Goal: Task Accomplishment & Management: Manage account settings

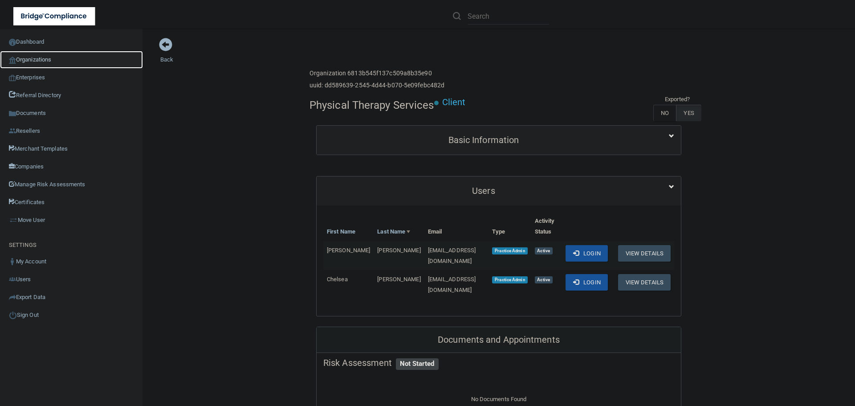
click at [38, 54] on link "Organizations" at bounding box center [71, 60] width 143 height 18
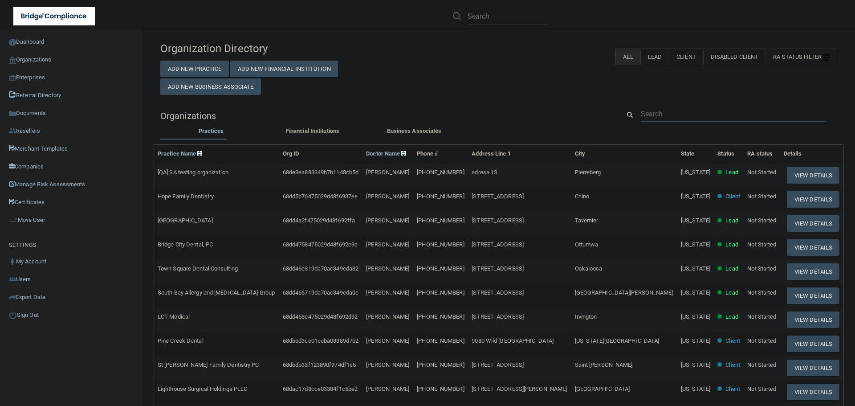
click at [654, 114] on input "text" at bounding box center [733, 113] width 185 height 16
paste input "Future of Dentistry"
type input "Future of Dentistry"
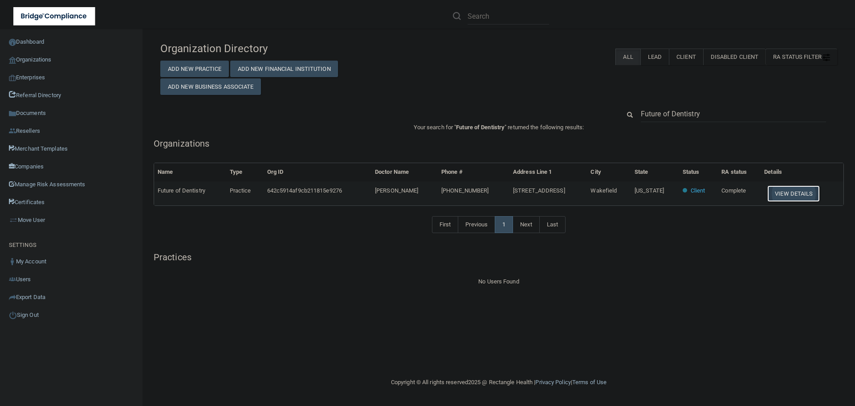
click at [782, 191] on button "View Details" at bounding box center [793, 193] width 53 height 16
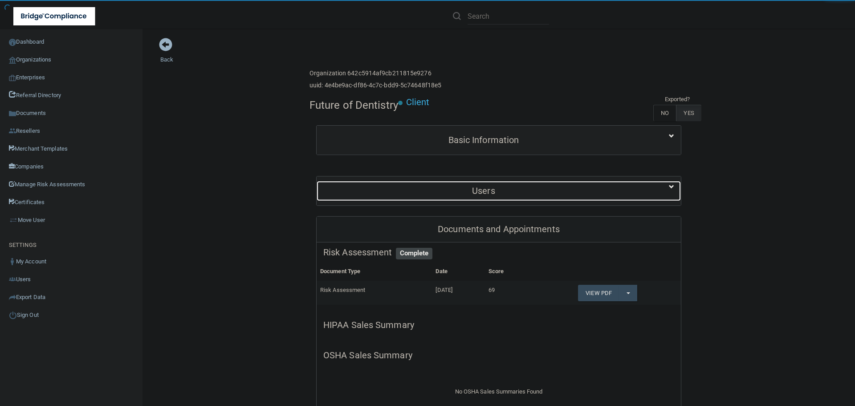
click at [515, 188] on h5 "Users" at bounding box center [483, 191] width 320 height 10
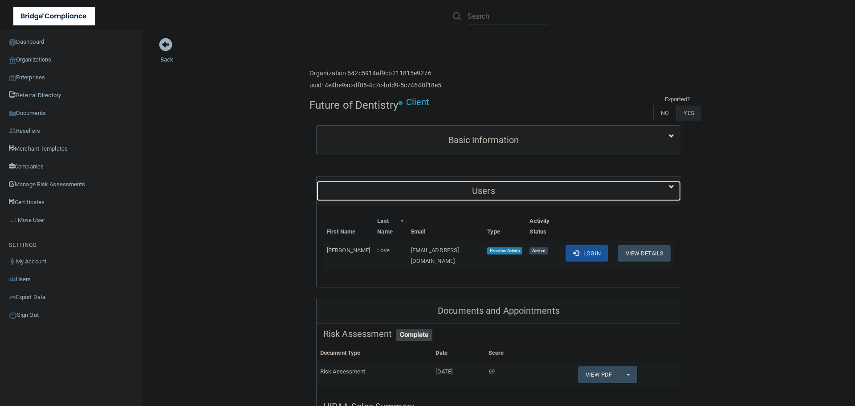
click at [515, 188] on h5 "Users" at bounding box center [483, 191] width 320 height 10
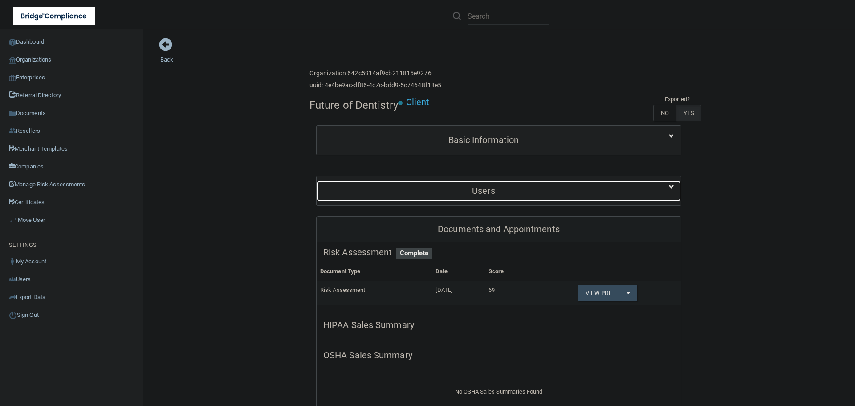
click at [479, 195] on h5 "Users" at bounding box center [483, 191] width 320 height 10
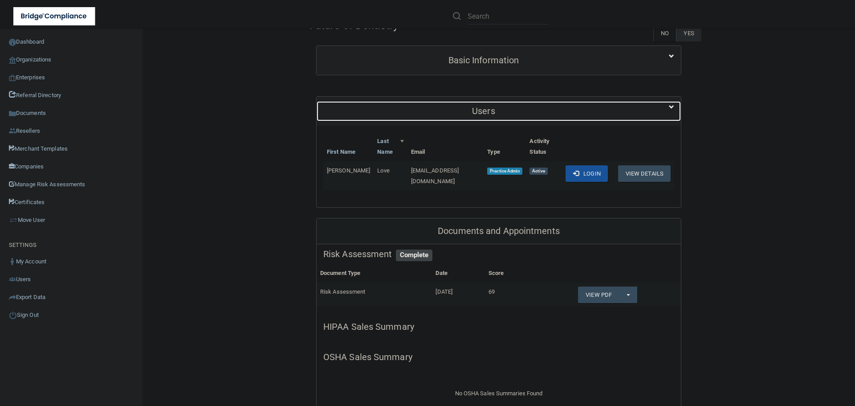
scroll to position [89, 0]
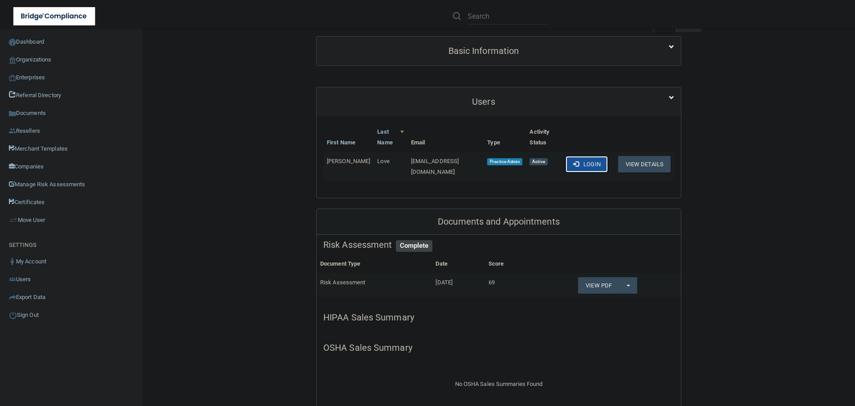
click at [575, 164] on button "Login" at bounding box center [586, 164] width 42 height 16
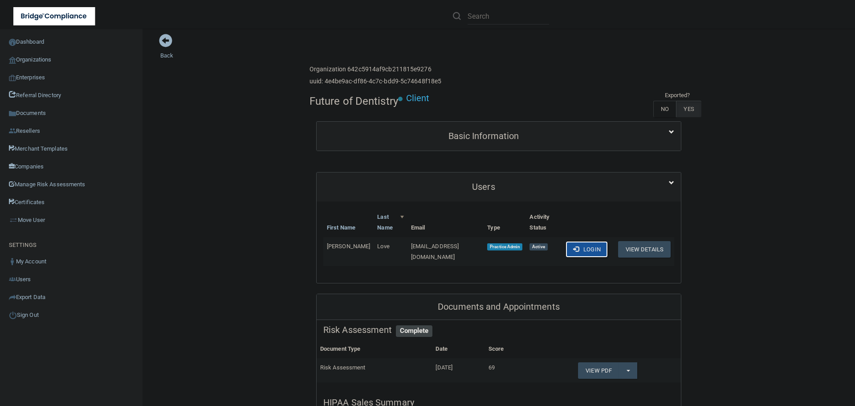
scroll to position [0, 0]
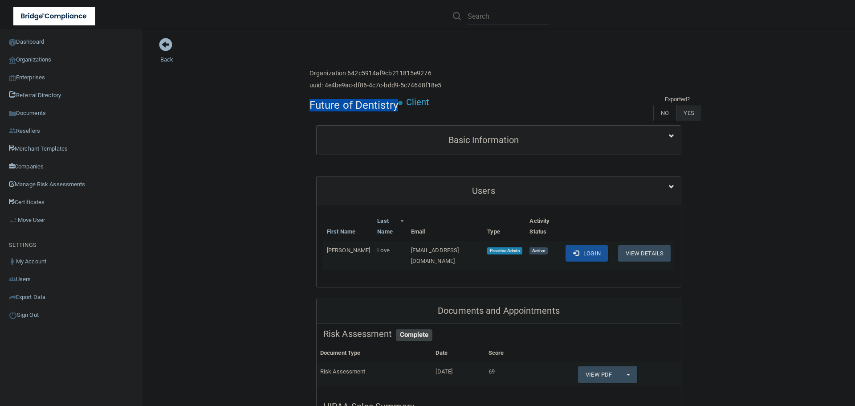
drag, startPoint x: 395, startPoint y: 105, endPoint x: 298, endPoint y: 105, distance: 97.0
copy h4 "Future of Dentistry"
click at [35, 57] on link "Organizations" at bounding box center [71, 60] width 143 height 18
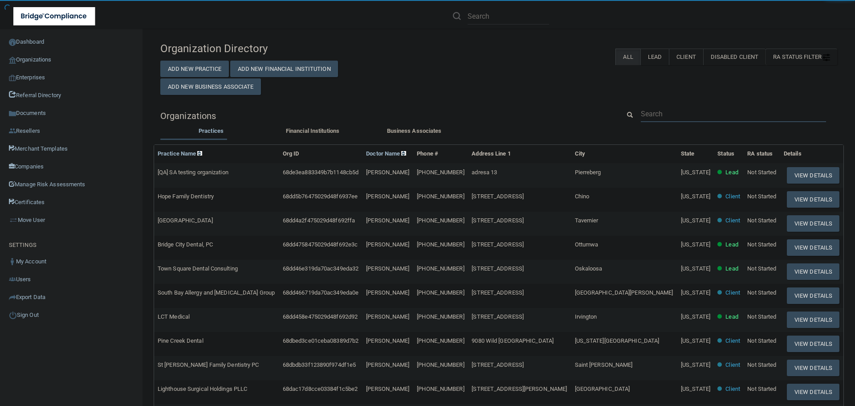
click at [668, 112] on input "text" at bounding box center [733, 113] width 185 height 16
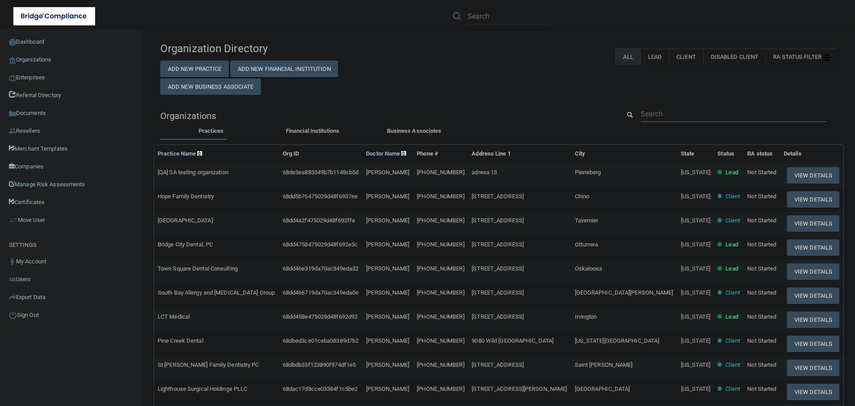
paste input "Sleep@Watersdavidsondentistry.com"
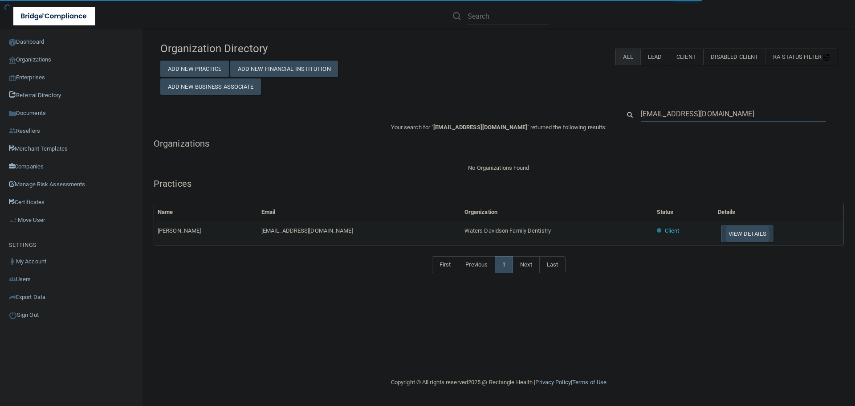
type input "Sleep@Watersdavidsondentistry.com"
click at [751, 229] on button "View Details" at bounding box center [747, 233] width 53 height 16
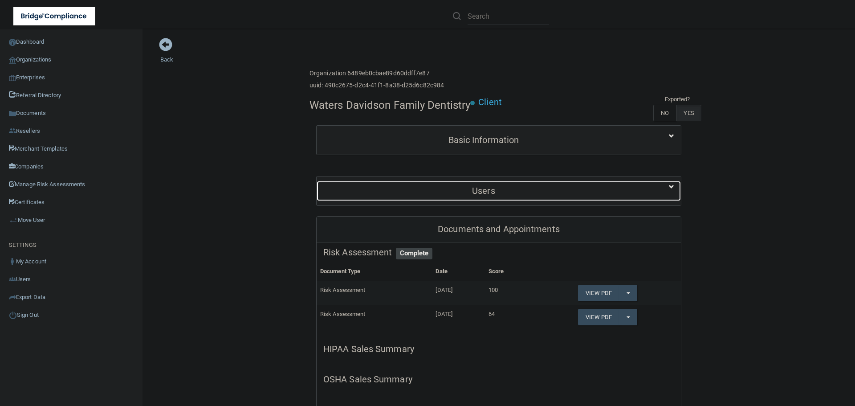
click at [493, 195] on h5 "Users" at bounding box center [483, 191] width 320 height 10
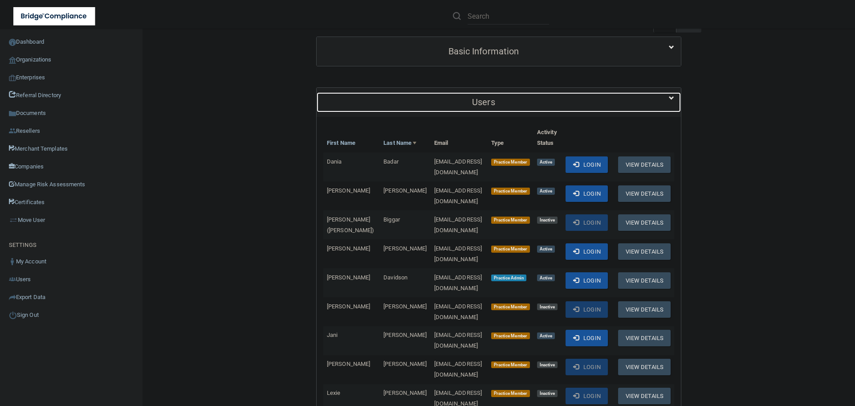
scroll to position [89, 0]
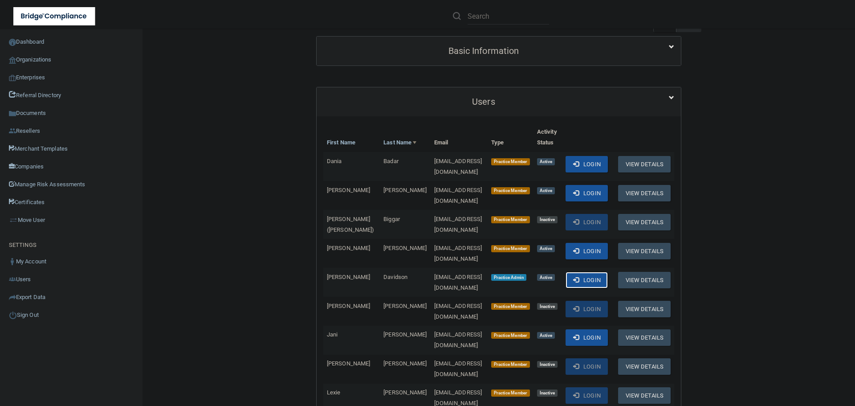
click at [595, 288] on button "Login" at bounding box center [586, 280] width 42 height 16
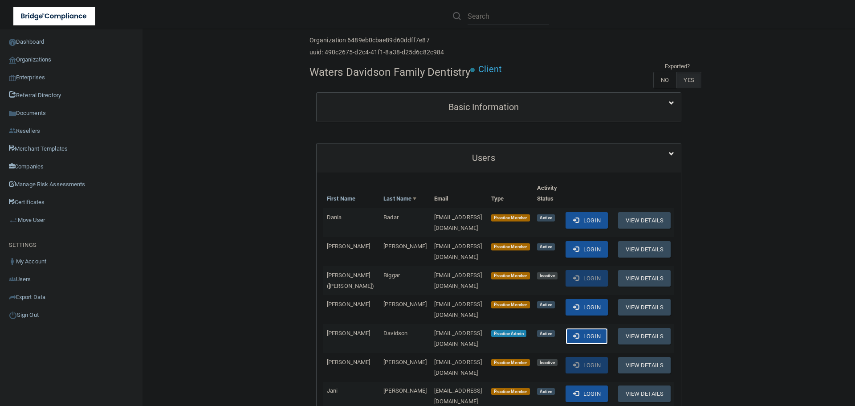
scroll to position [0, 0]
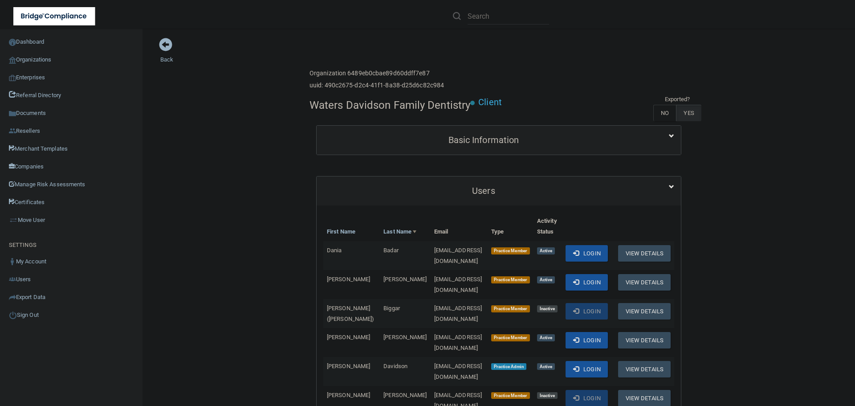
click at [337, 104] on h4 "Waters Davidson Family Dentistry" at bounding box center [389, 105] width 161 height 12
copy div "Waters Davidson Family Dentistry"
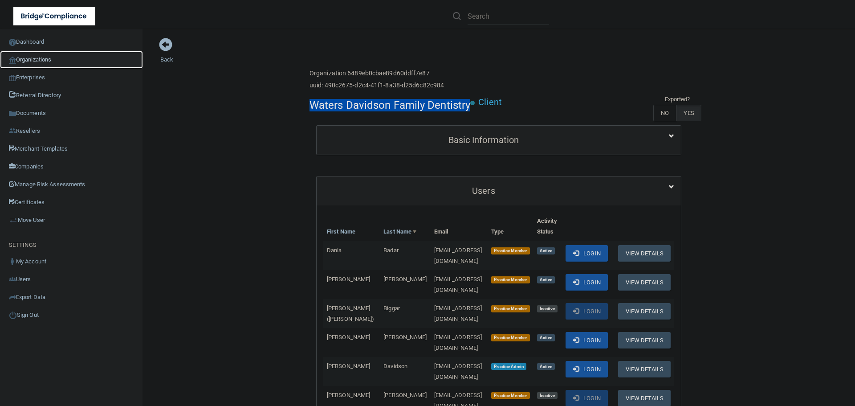
click at [43, 62] on link "Organizations" at bounding box center [71, 60] width 143 height 18
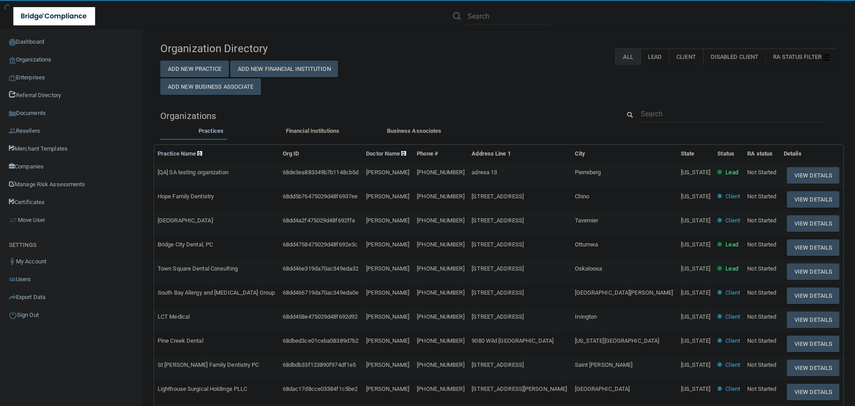
click at [656, 104] on div "Organization Directory Add New Practice Add New Financial Institution Add New B…" at bounding box center [498, 294] width 677 height 514
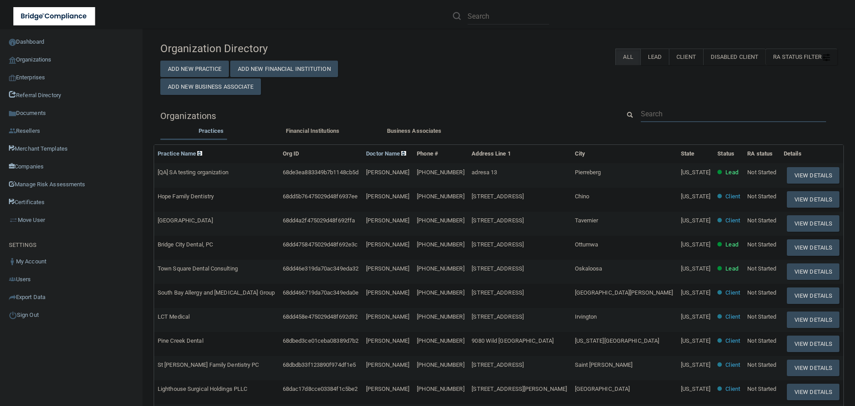
click at [656, 111] on input "text" at bounding box center [733, 113] width 185 height 16
paste input "sushma@livermoredentalcare.com"
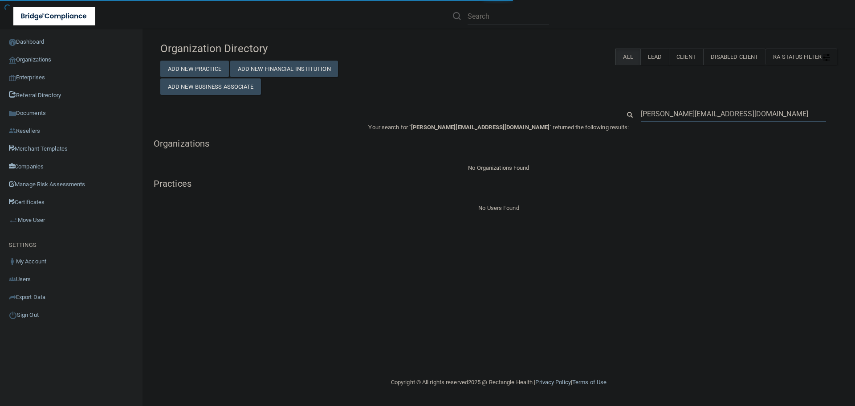
type input "sushma@livermoredentalcare.com"
click at [640, 110] on div "sushma@livermoredentalcare.com" at bounding box center [733, 113] width 199 height 16
click at [652, 112] on input "sushma@livermoredentalcare.com" at bounding box center [733, 113] width 185 height 16
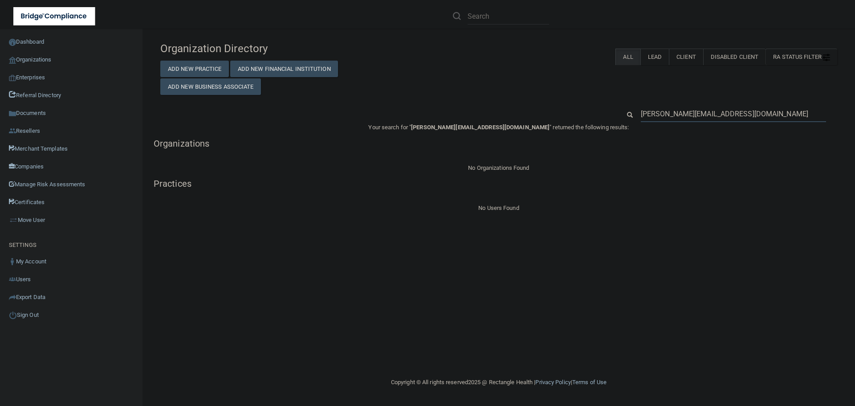
click at [652, 112] on input "sushma@livermoredentalcare.com" at bounding box center [733, 113] width 185 height 16
paste input "Livermore Dental Care"
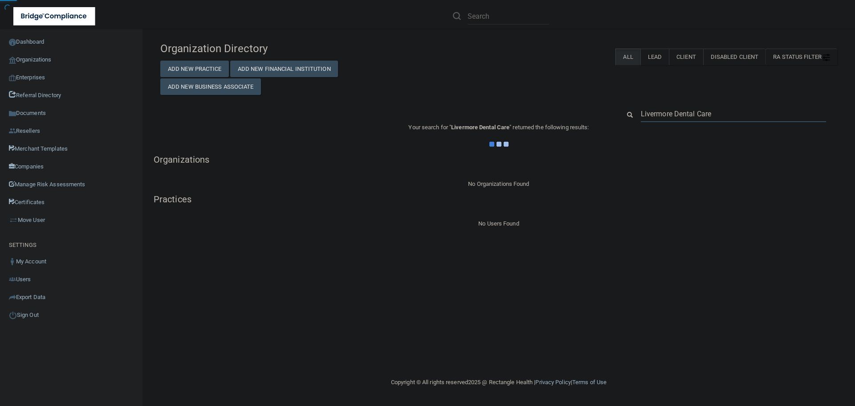
type input "Livermore Dental Care"
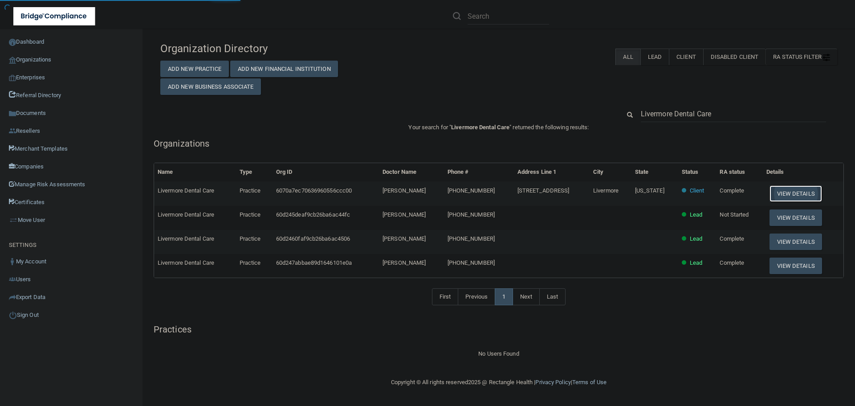
click at [787, 199] on button "View Details" at bounding box center [795, 193] width 53 height 16
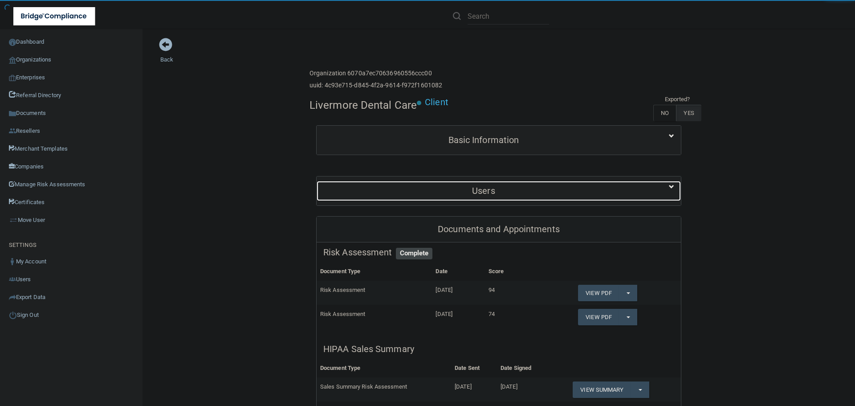
click at [484, 192] on h5 "Users" at bounding box center [483, 191] width 320 height 10
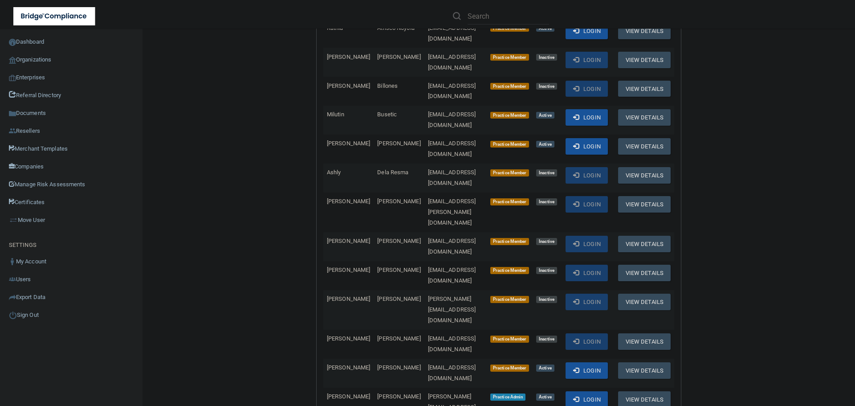
scroll to position [267, 0]
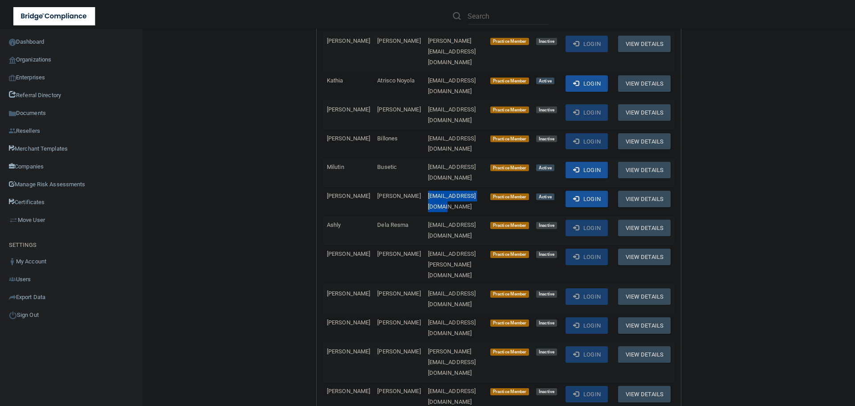
drag, startPoint x: 478, startPoint y: 151, endPoint x: 403, endPoint y: 149, distance: 75.2
click at [424, 187] on td "sushmohan07@gmail.com" at bounding box center [455, 201] width 62 height 29
copy span "sushmohan07@gmail.com"
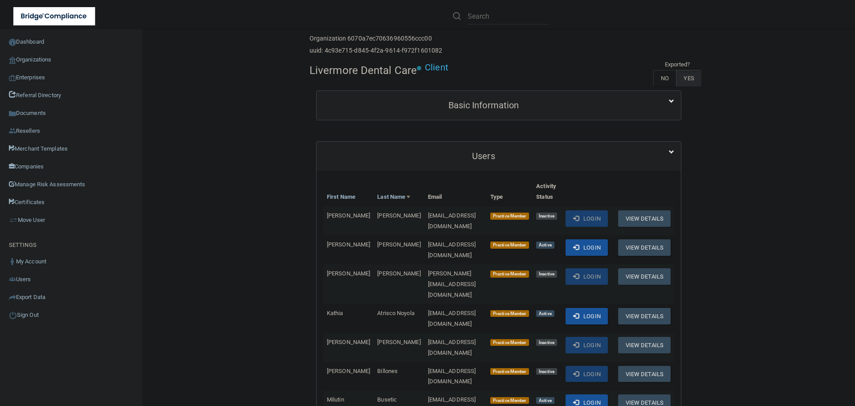
scroll to position [0, 0]
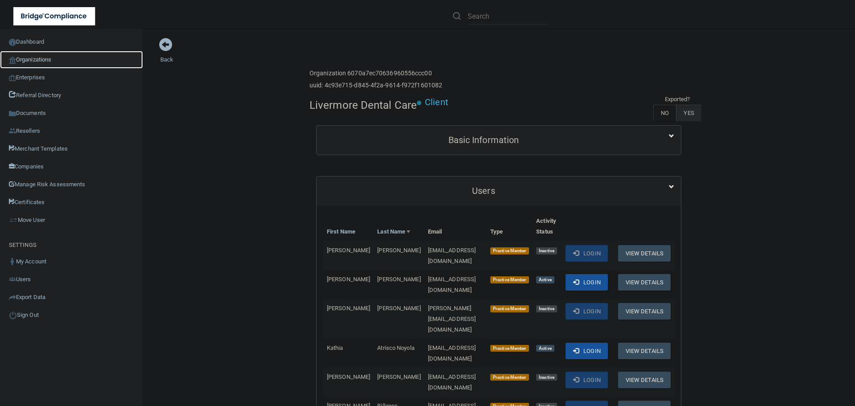
click at [49, 57] on link "Organizations" at bounding box center [71, 60] width 143 height 18
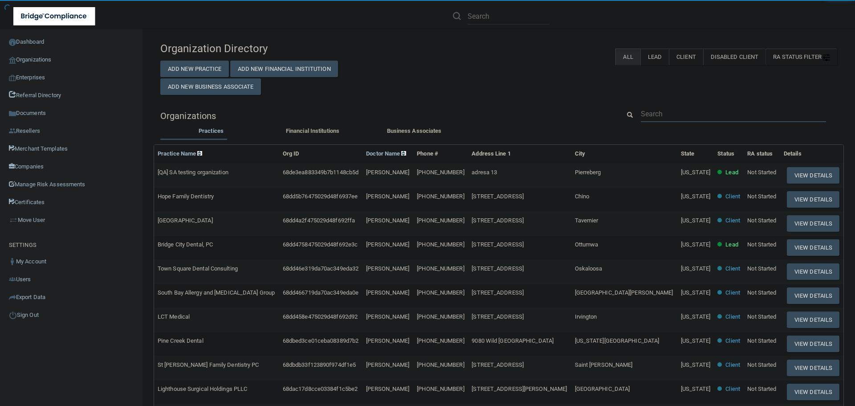
click at [664, 106] on input "text" at bounding box center [733, 113] width 185 height 16
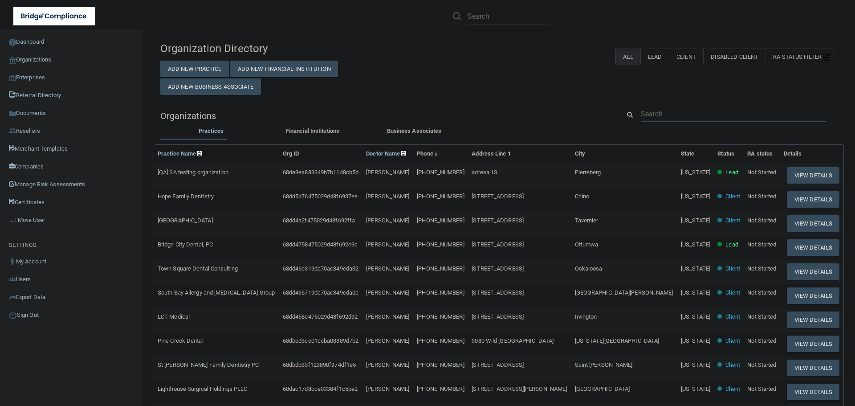
paste input "Monument Visa Service"
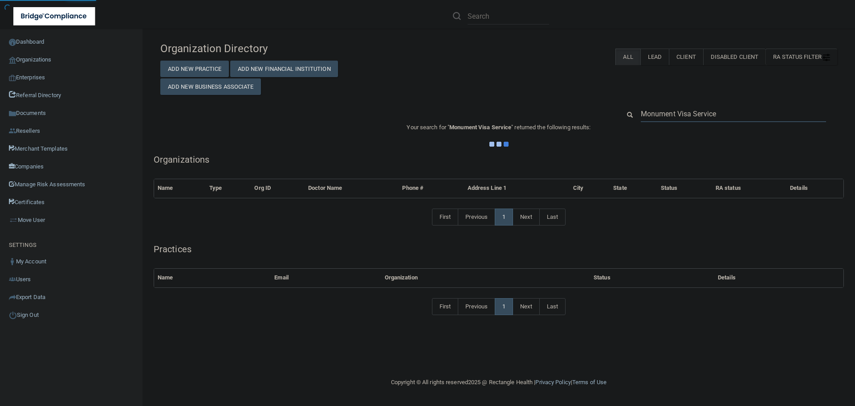
type input "Monument Visa Service"
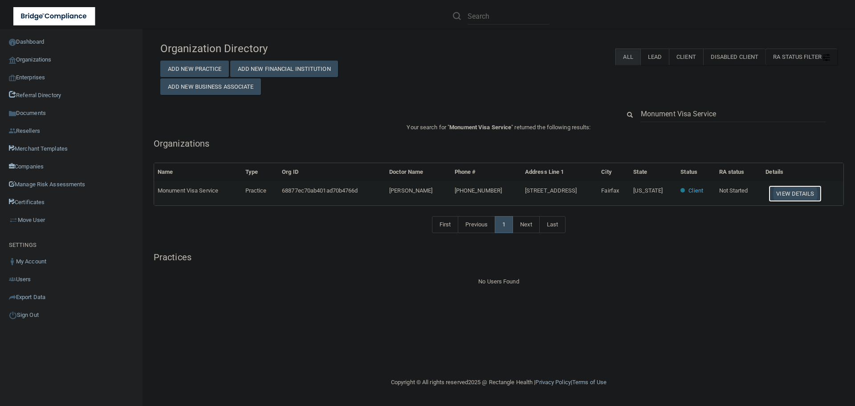
click at [803, 191] on button "View Details" at bounding box center [794, 193] width 53 height 16
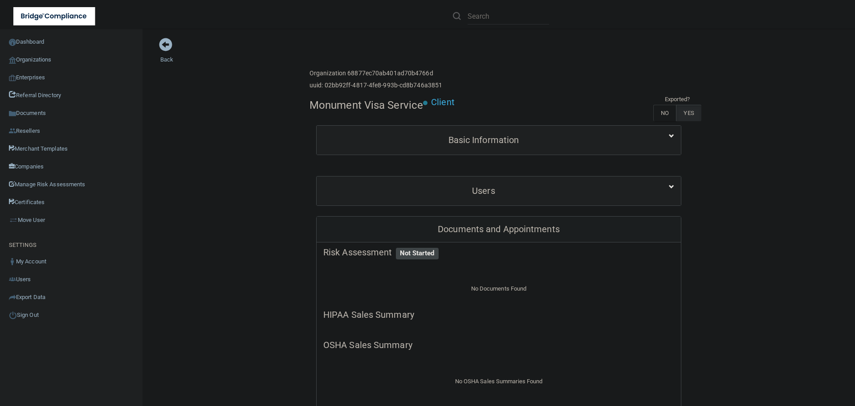
click at [339, 109] on h4 "Monument Visa Service" at bounding box center [366, 105] width 114 height 12
copy div "Monument Visa Service"
click at [170, 59] on link "Back" at bounding box center [166, 53] width 13 height 17
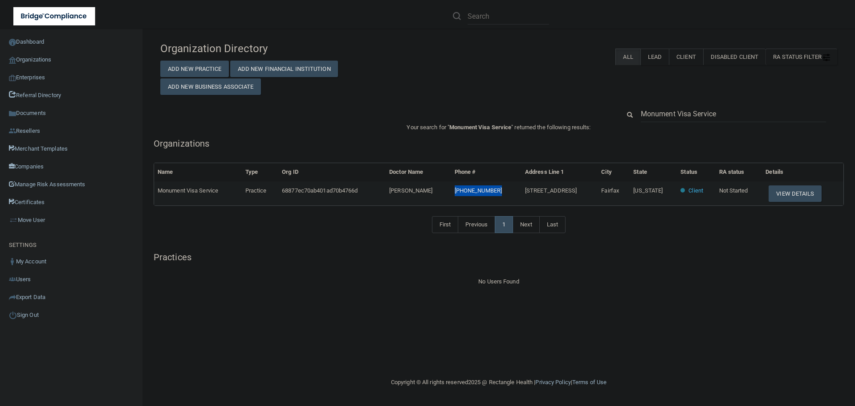
drag, startPoint x: 492, startPoint y: 191, endPoint x: 451, endPoint y: 194, distance: 41.1
click at [451, 194] on td "(703) 415-6812" at bounding box center [486, 193] width 70 height 24
copy span "(703) 415-6812"
drag, startPoint x: 750, startPoint y: 115, endPoint x: 614, endPoint y: 115, distance: 135.3
click at [614, 115] on div "Monument Visa Service" at bounding box center [728, 113] width 230 height 16
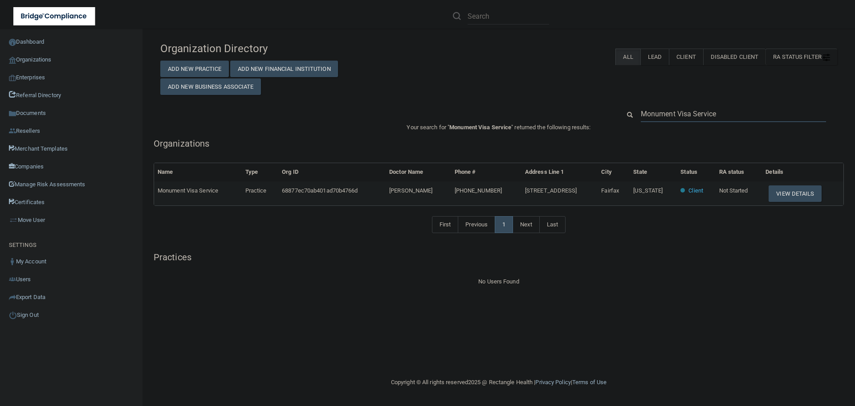
paste input "(703) 415-6812"
type input "(703) 415-6812"
drag, startPoint x: 431, startPoint y: 190, endPoint x: 389, endPoint y: 190, distance: 42.3
click at [389, 190] on tr "Monument Visa Service Practice 68877ec70ab401ad70b4766d Charlie Allen (703) 415…" at bounding box center [498, 193] width 689 height 24
copy tr "Charlie Allen"
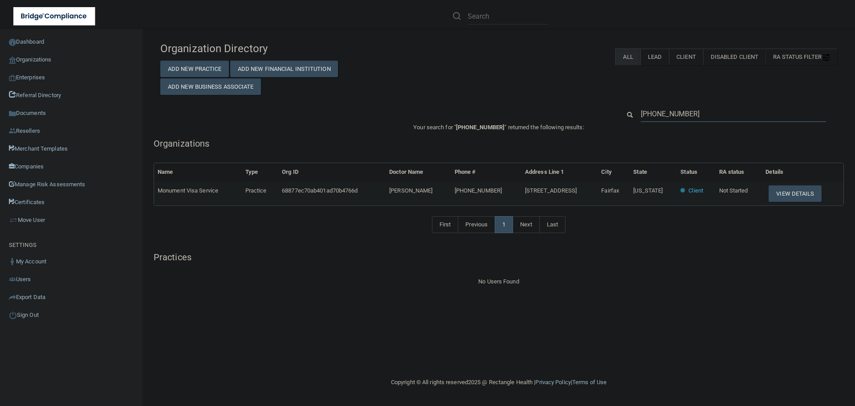
drag, startPoint x: 713, startPoint y: 112, endPoint x: 600, endPoint y: 112, distance: 113.1
click at [600, 112] on div "(703) 415-6812" at bounding box center [499, 113] width 690 height 16
paste input "Charlie Allen"
type input "Charlie Allen"
drag, startPoint x: 710, startPoint y: 116, endPoint x: 613, endPoint y: 115, distance: 96.6
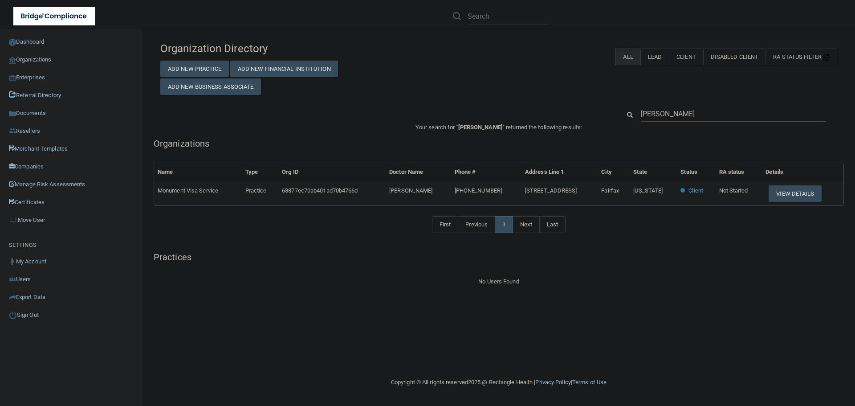
click at [613, 115] on div "Charlie Allen" at bounding box center [728, 113] width 230 height 16
paste input "heather@weberfps.com"
type input "heather@weberfps.com"
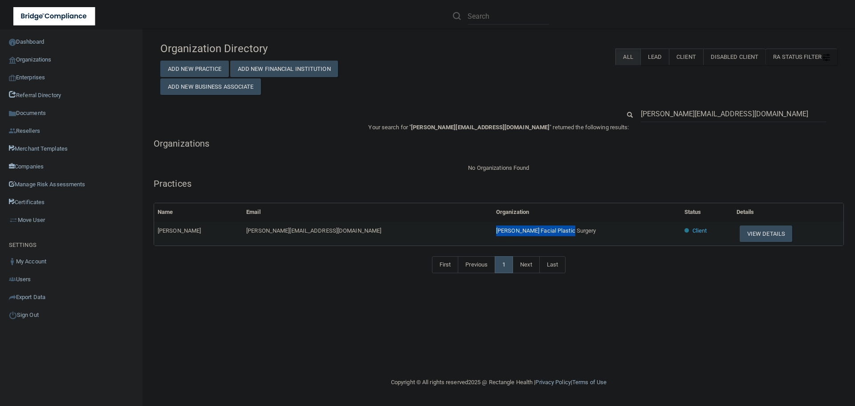
drag, startPoint x: 518, startPoint y: 230, endPoint x: 427, endPoint y: 230, distance: 90.8
click at [427, 230] on tr "Heather Reiman heather@weberfps.com Weber Facial Plastic Surgery Client View De…" at bounding box center [498, 233] width 689 height 24
copy tr "Weber Facial Plastic Surgery"
click at [739, 236] on button "View Details" at bounding box center [765, 233] width 53 height 16
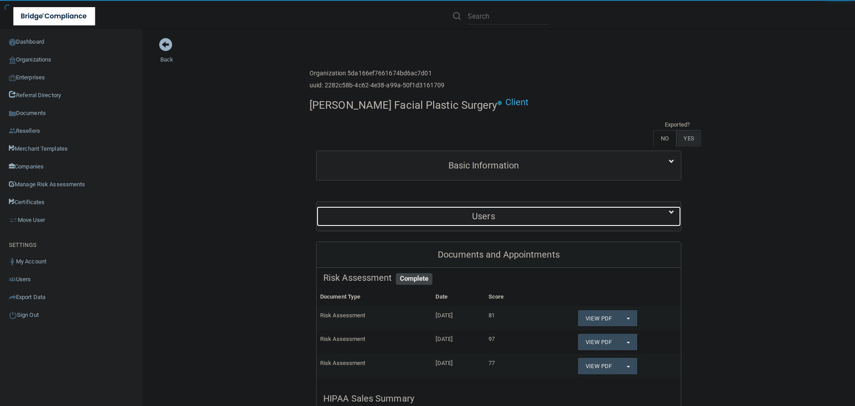
click at [446, 206] on div "Users" at bounding box center [483, 216] width 334 height 20
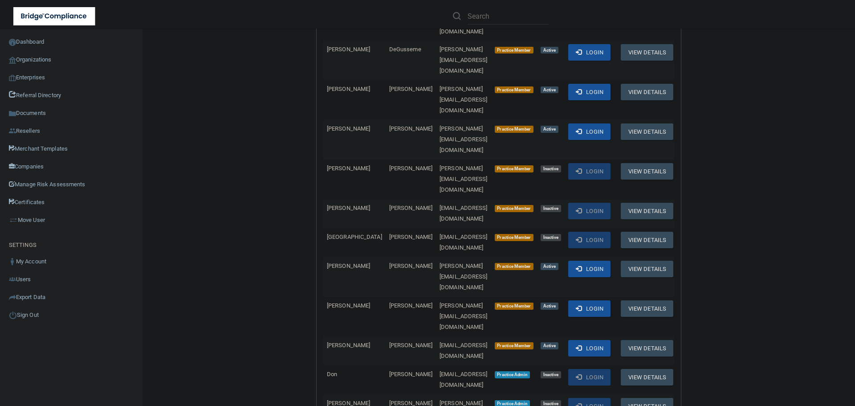
scroll to position [312, 0]
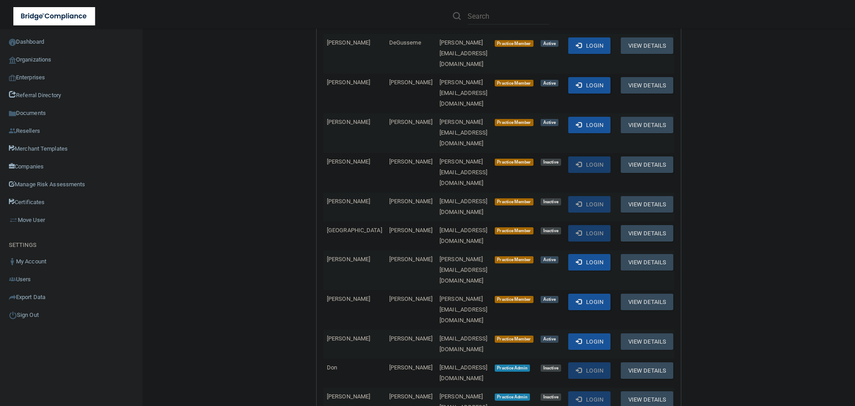
click at [38, 58] on link "Organizations" at bounding box center [71, 60] width 143 height 18
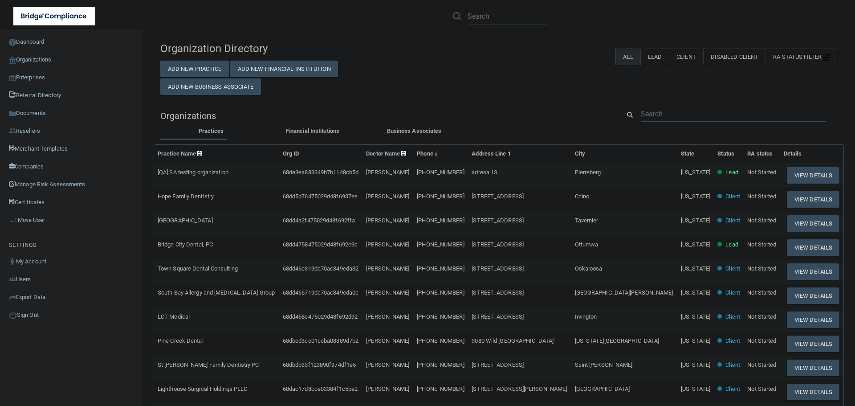
click at [659, 111] on input "text" at bounding box center [733, 113] width 185 height 16
paste input "Mid Nebraska Foot Clinic"
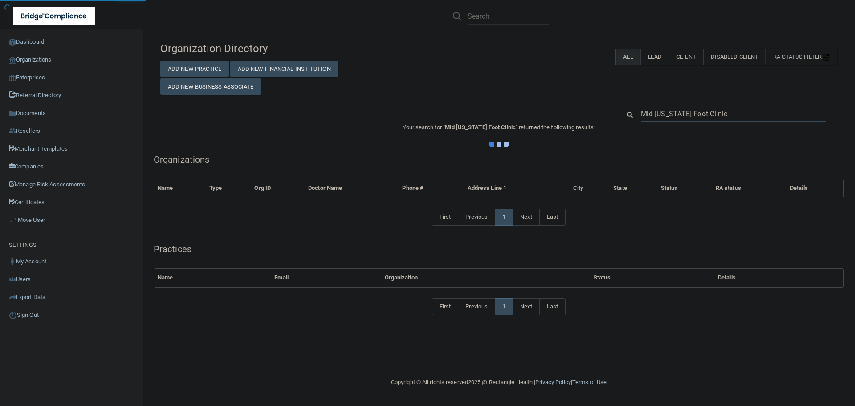
type input "Mid Nebraska Foot Clinic"
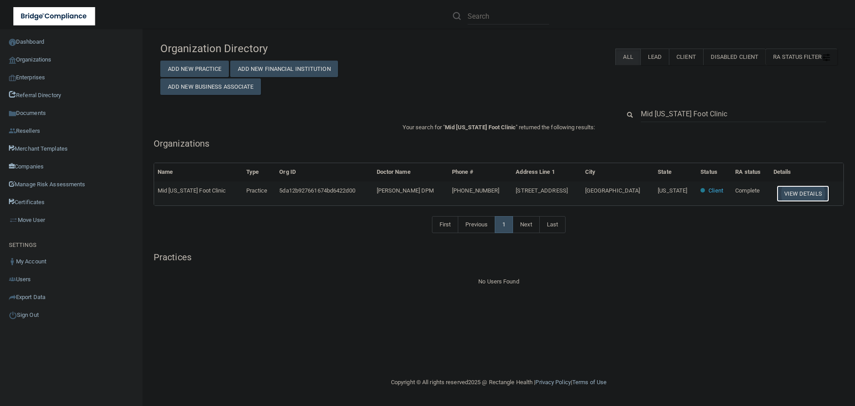
click at [796, 194] on button "View Details" at bounding box center [802, 193] width 53 height 16
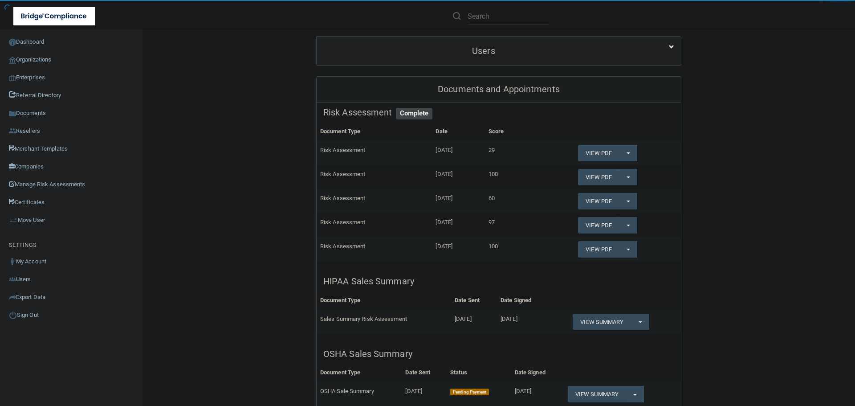
scroll to position [267, 0]
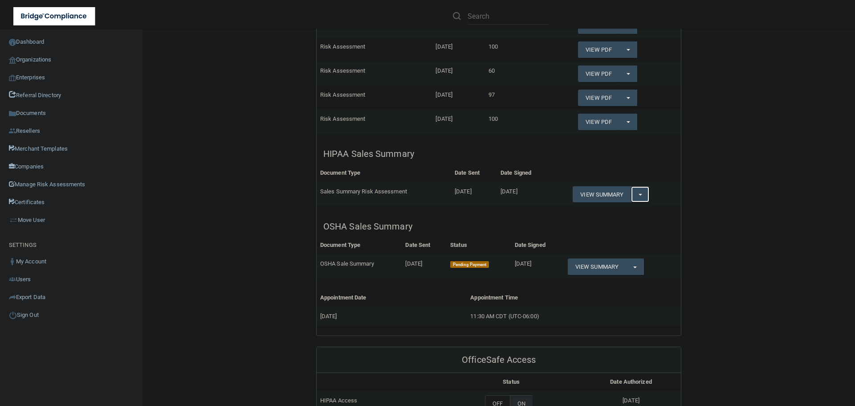
click at [638, 195] on span "button" at bounding box center [640, 195] width 4 height 2
click at [634, 213] on link "Download as PDF" at bounding box center [609, 211] width 74 height 13
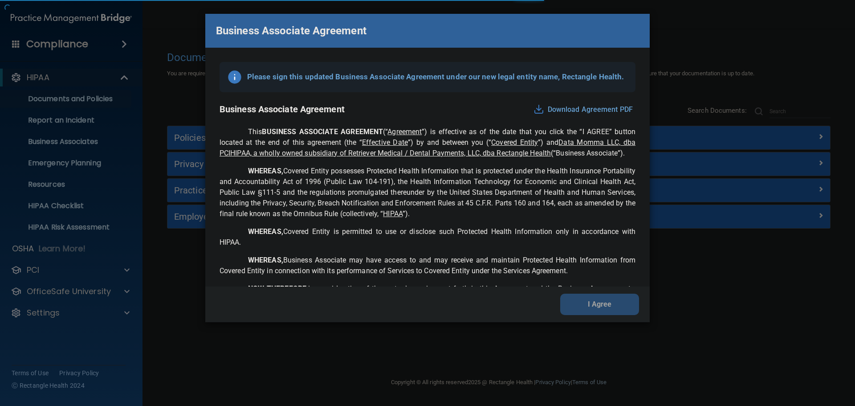
click at [127, 308] on div "Business Associate Agreement Please sign this updated Business Associate Agreem…" at bounding box center [427, 203] width 855 height 406
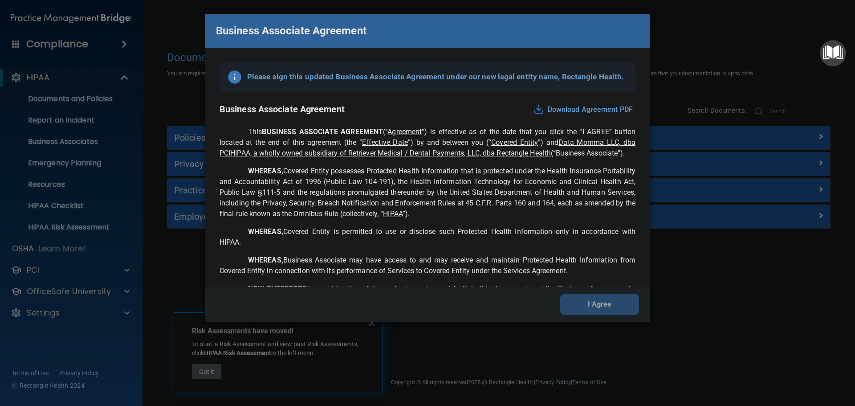
scroll to position [1815, 0]
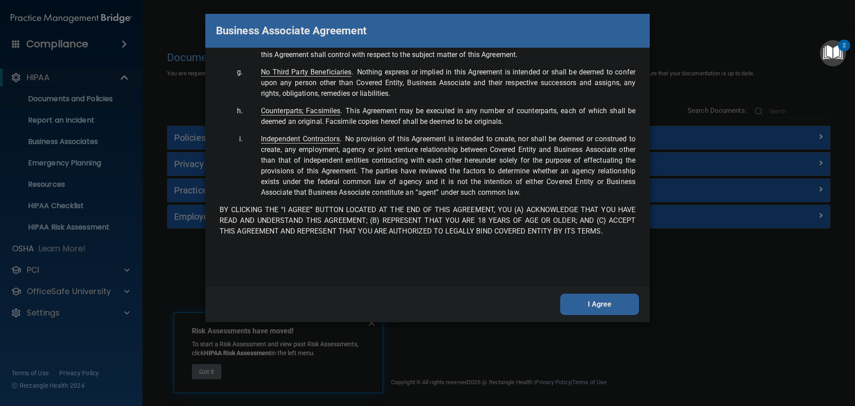
drag, startPoint x: 608, startPoint y: 299, endPoint x: 600, endPoint y: 288, distance: 14.3
click at [608, 299] on button "I Agree" at bounding box center [599, 303] width 79 height 21
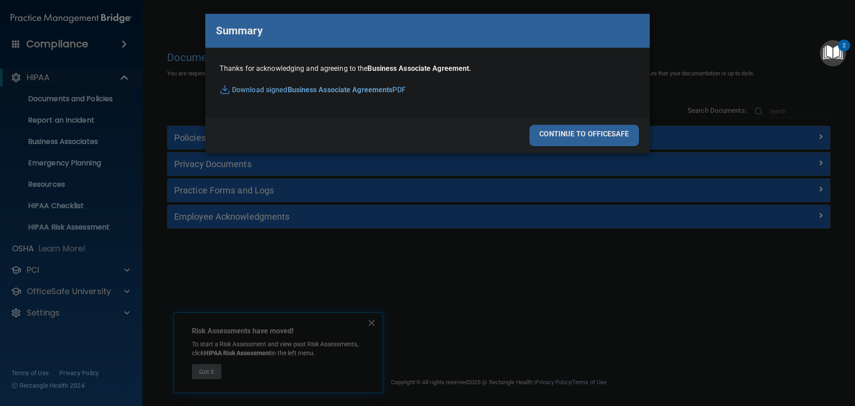
click at [580, 130] on div "continue to officesafe" at bounding box center [583, 135] width 109 height 21
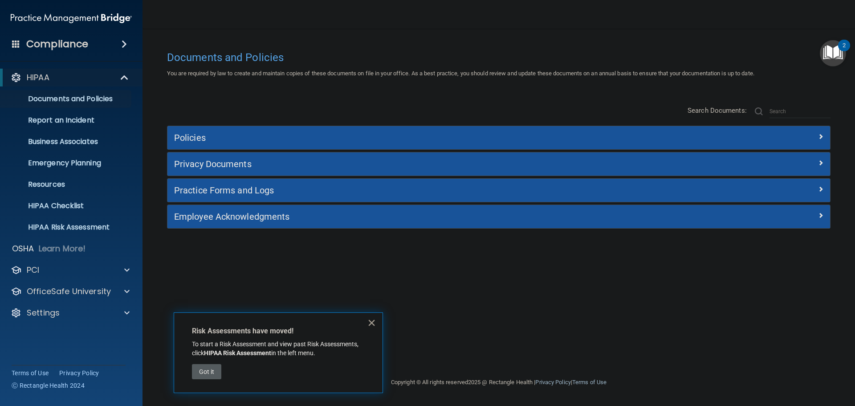
click at [372, 317] on button "×" at bounding box center [371, 322] width 8 height 14
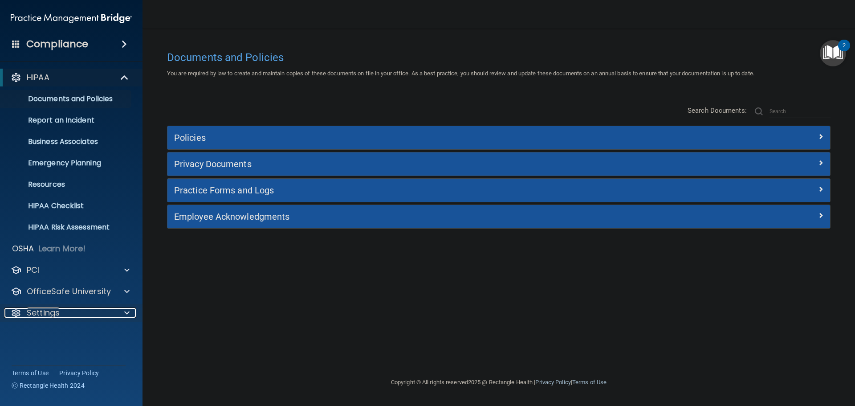
click at [126, 312] on span at bounding box center [126, 312] width 5 height 11
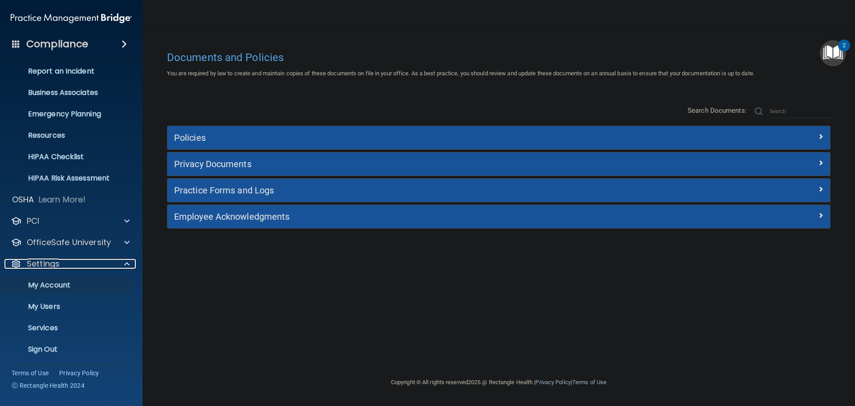
scroll to position [49, 0]
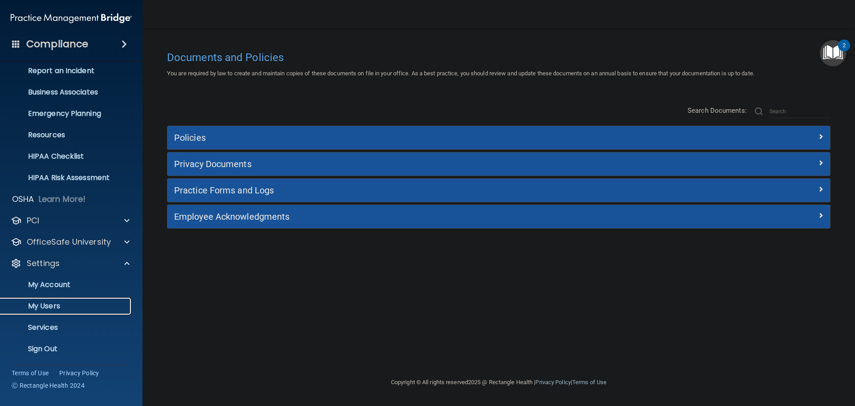
click at [57, 304] on p "My Users" at bounding box center [67, 305] width 122 height 9
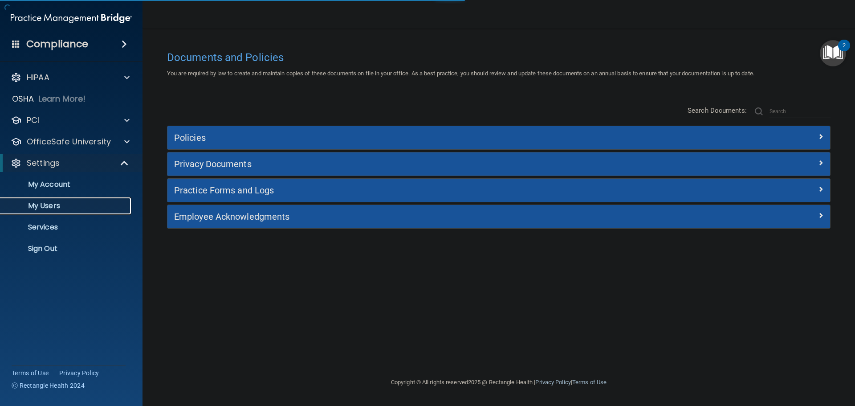
select select "20"
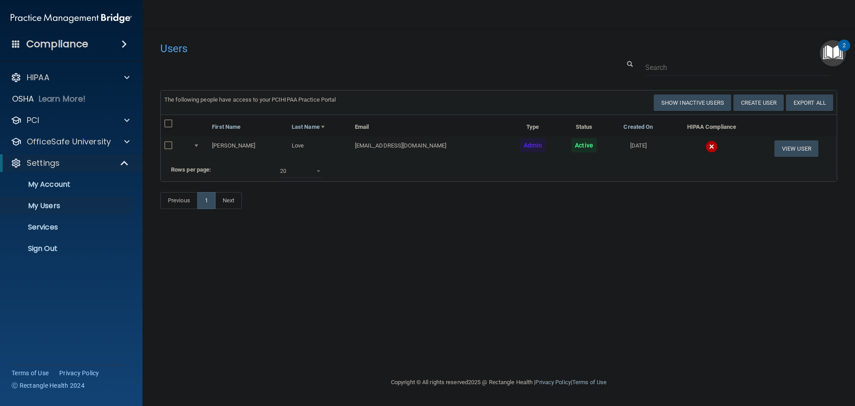
click at [705, 147] on img at bounding box center [711, 146] width 12 height 12
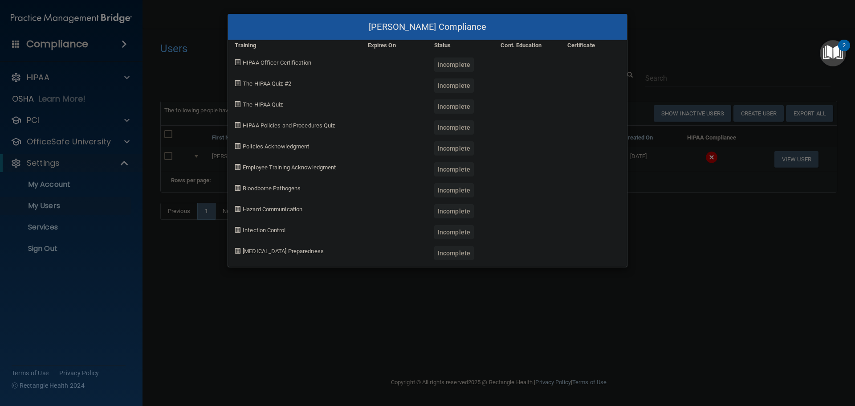
click at [684, 247] on div "Louise Love's Compliance Training Expires On Status Cont. Education Certificate…" at bounding box center [427, 203] width 855 height 406
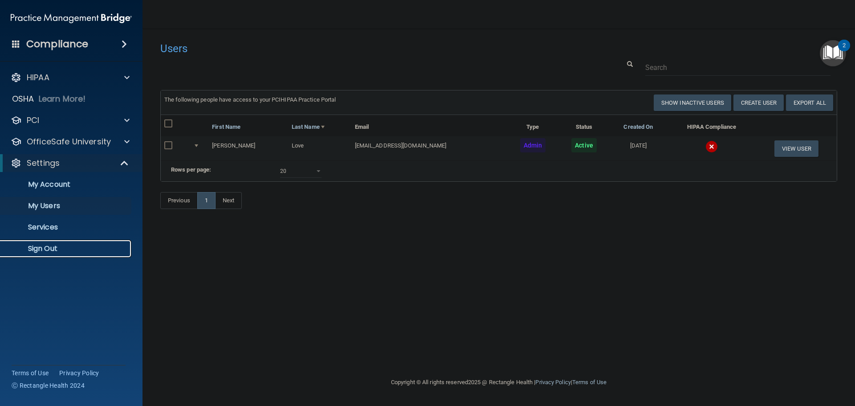
click at [48, 242] on link "Sign Out" at bounding box center [61, 248] width 140 height 18
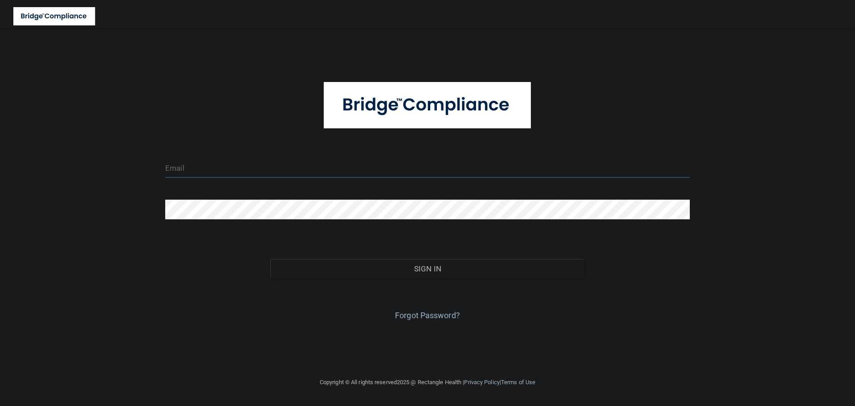
type input "[EMAIL_ADDRESS][DOMAIN_NAME]"
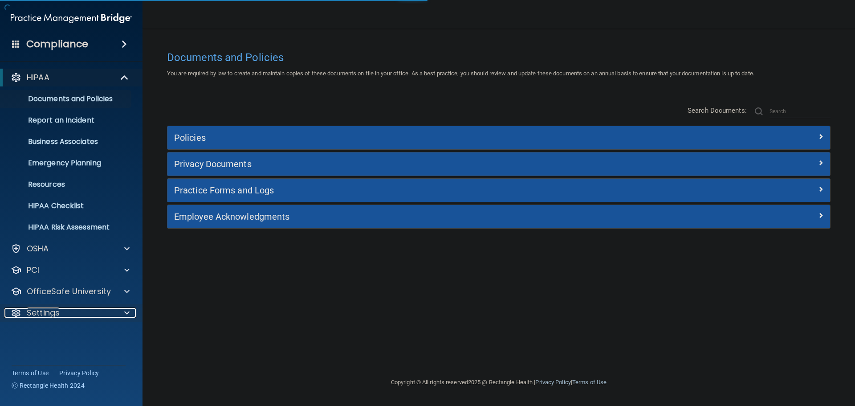
click at [125, 315] on span at bounding box center [126, 312] width 5 height 11
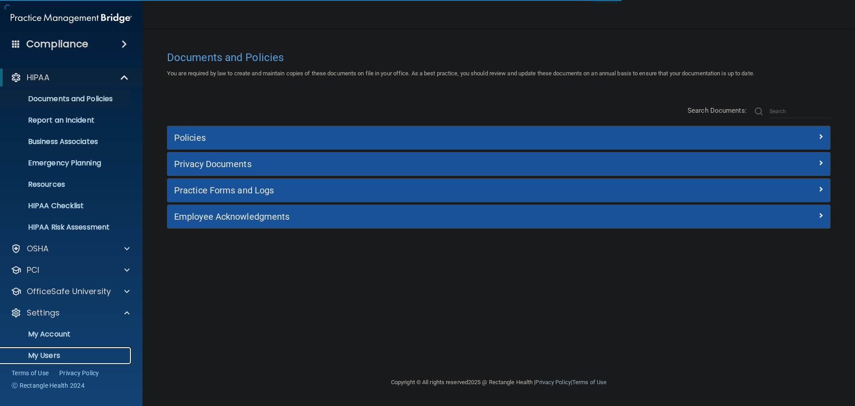
click at [52, 354] on p "My Users" at bounding box center [67, 355] width 122 height 9
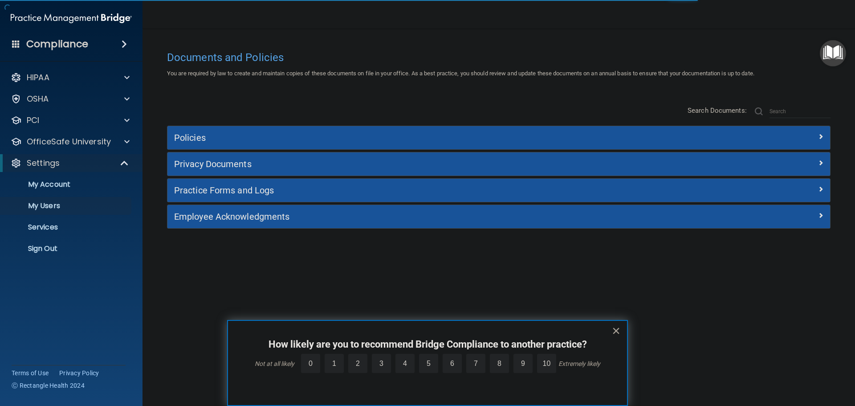
select select "20"
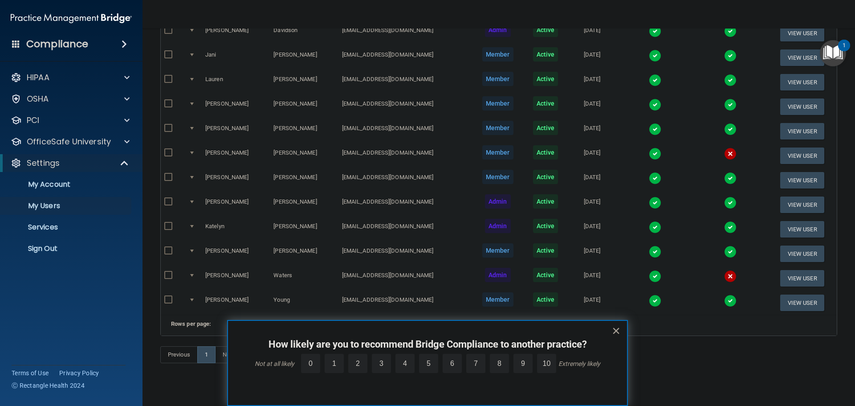
scroll to position [209, 0]
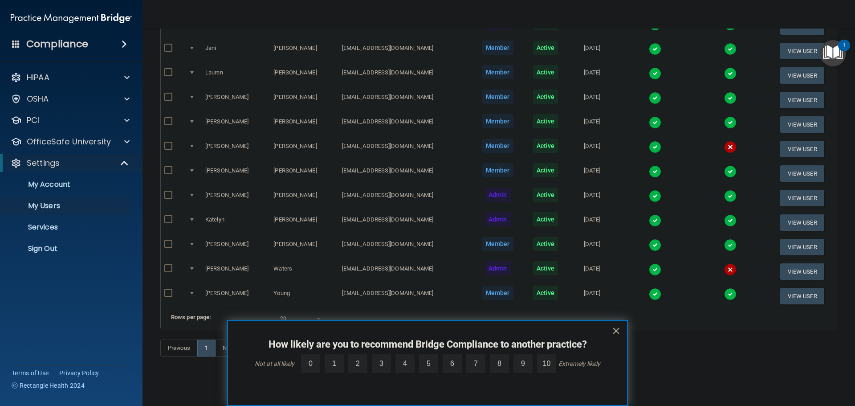
click at [649, 263] on img at bounding box center [655, 269] width 12 height 12
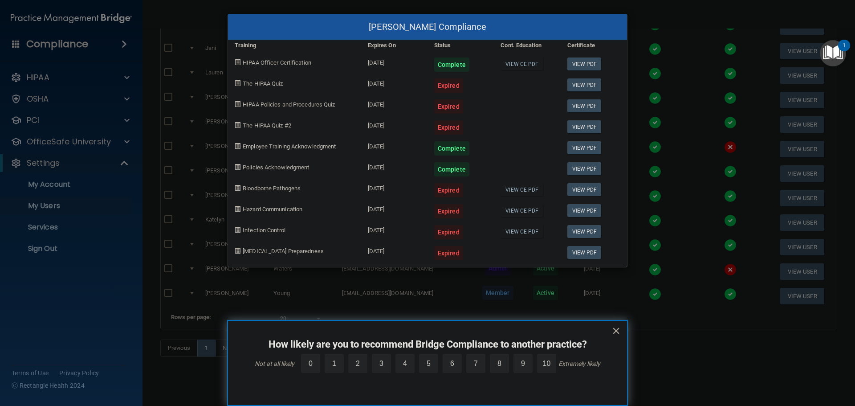
click at [647, 257] on div "[PERSON_NAME] Compliance Training Expires On Status Cont. Education Certificate…" at bounding box center [427, 203] width 855 height 406
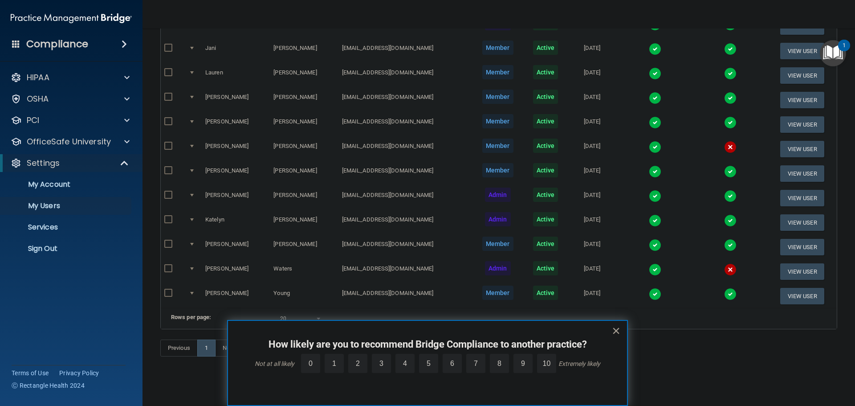
click at [617, 330] on button "×" at bounding box center [616, 330] width 8 height 14
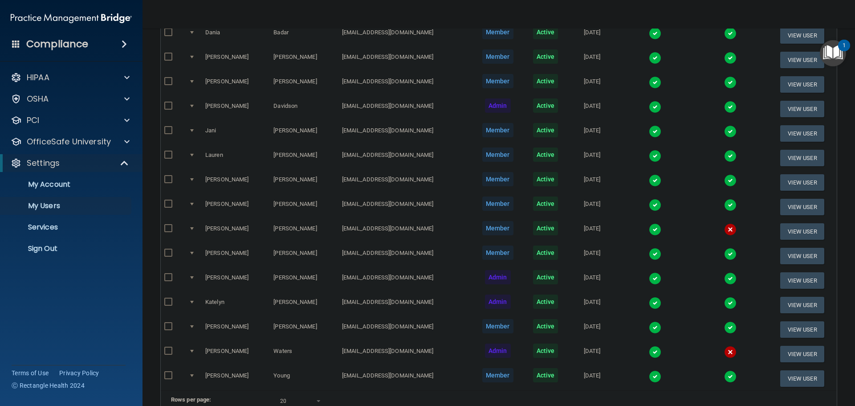
scroll to position [120, 0]
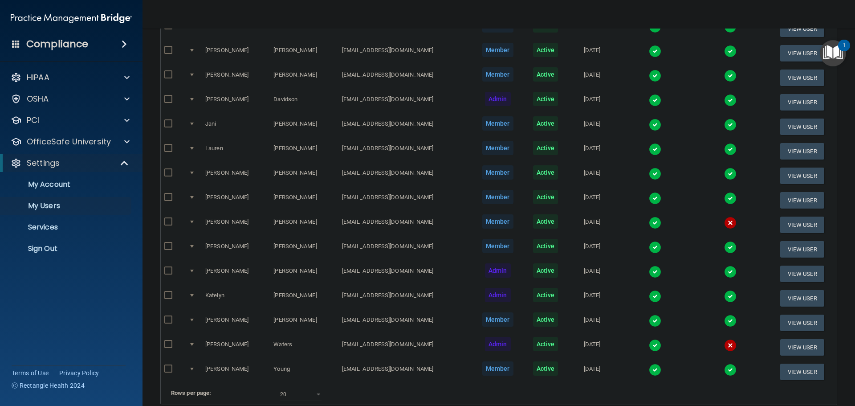
click at [724, 341] on img at bounding box center [730, 345] width 12 height 12
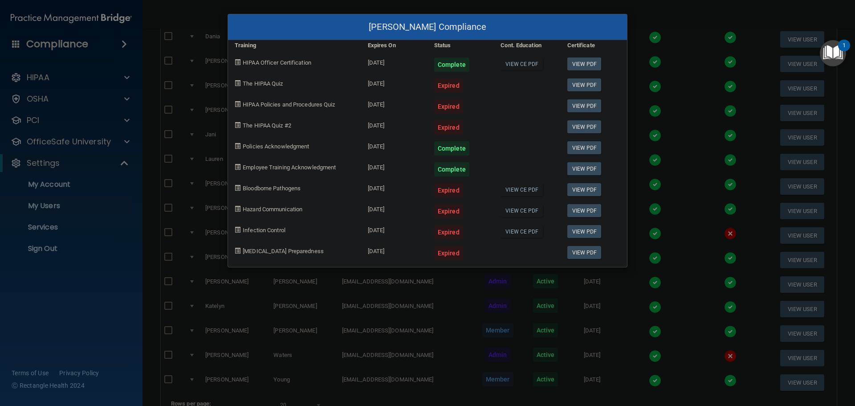
click at [515, 307] on div "[PERSON_NAME] Compliance Training Expires On Status Cont. Education Certificate…" at bounding box center [427, 203] width 855 height 406
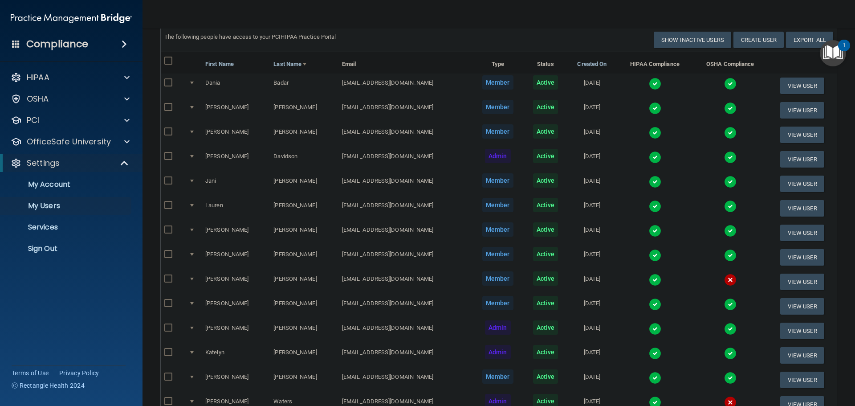
scroll to position [0, 0]
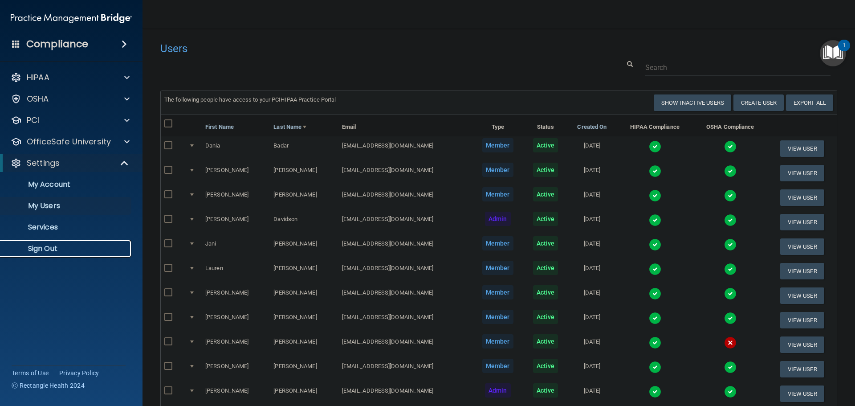
click at [45, 255] on link "Sign Out" at bounding box center [61, 248] width 140 height 18
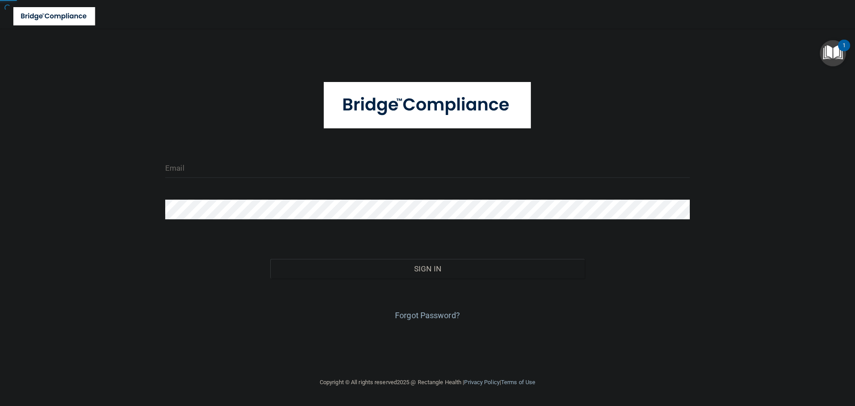
click at [47, 249] on div "Invalid email/password. You don't have permission to access that page. Sign In …" at bounding box center [427, 202] width 819 height 330
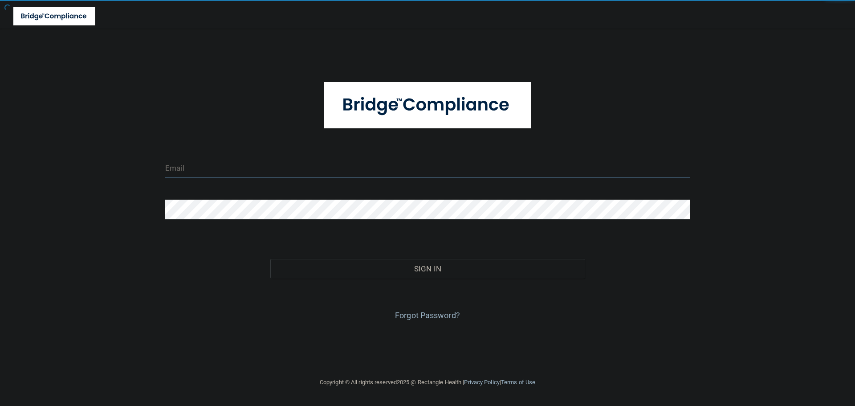
type input "[EMAIL_ADDRESS][DOMAIN_NAME]"
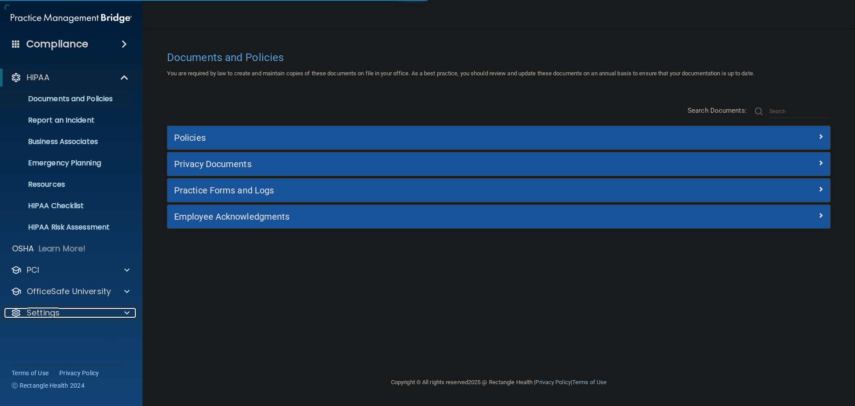
click at [126, 309] on span at bounding box center [126, 312] width 5 height 11
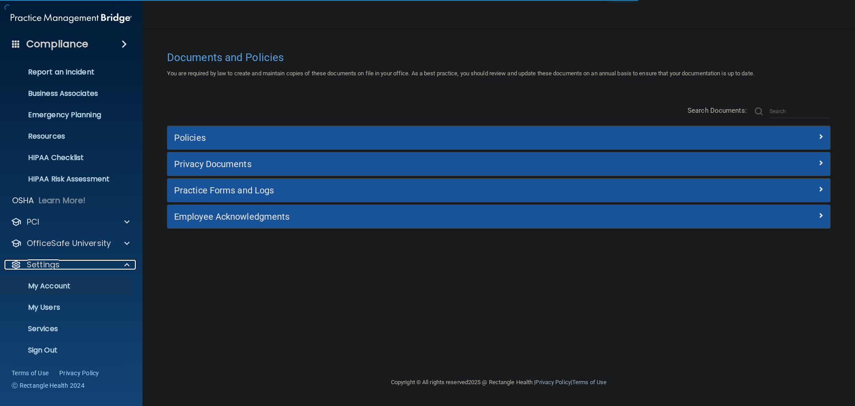
scroll to position [49, 0]
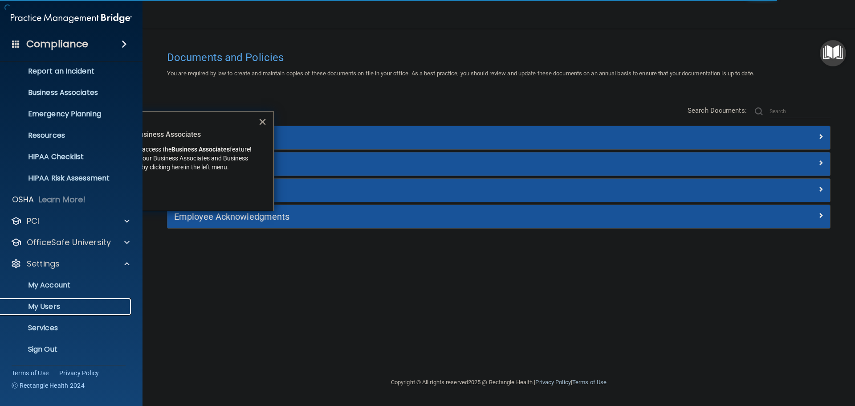
click at [52, 304] on p "My Users" at bounding box center [67, 306] width 122 height 9
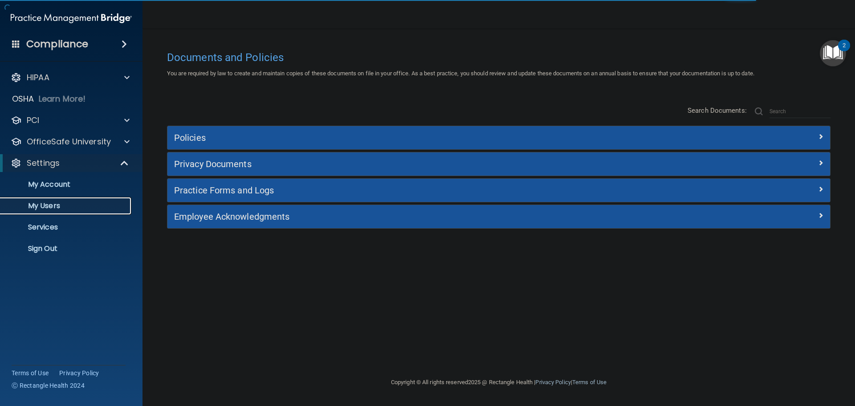
select select "20"
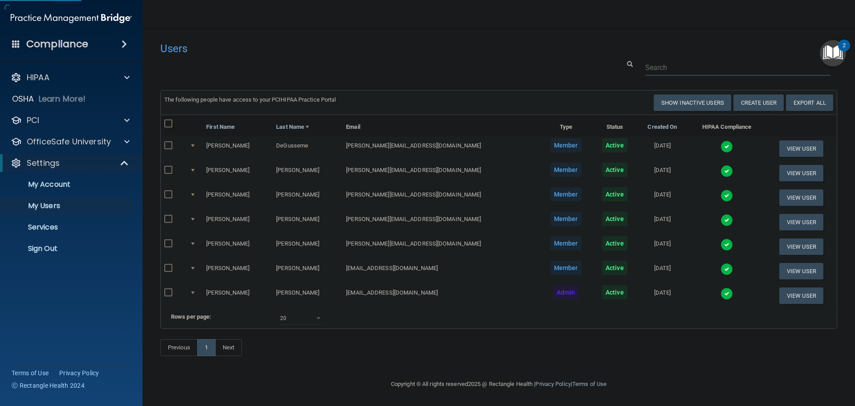
click at [663, 68] on input "text" at bounding box center [737, 67] width 185 height 16
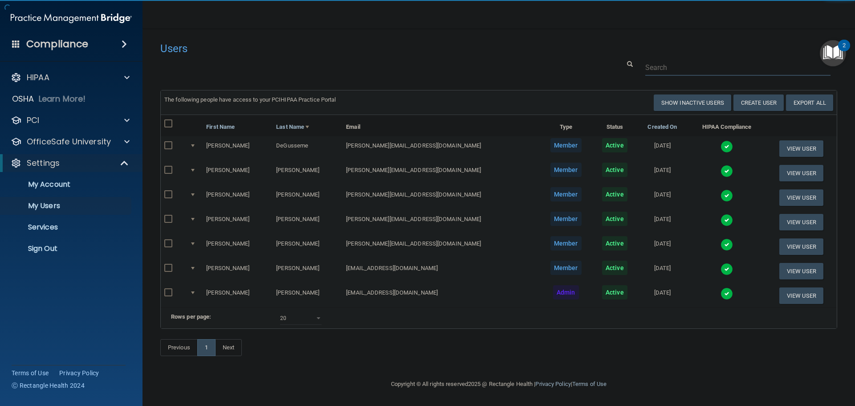
paste input "heather@weberfps.com"
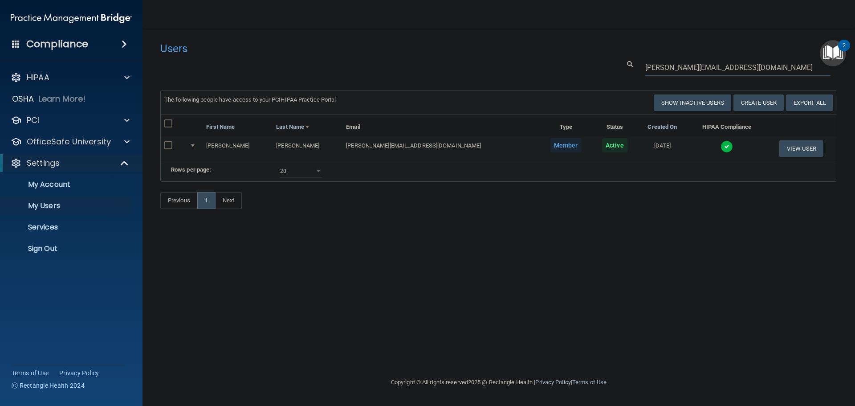
type input "heather@weberfps.com"
click at [720, 143] on img at bounding box center [726, 146] width 12 height 12
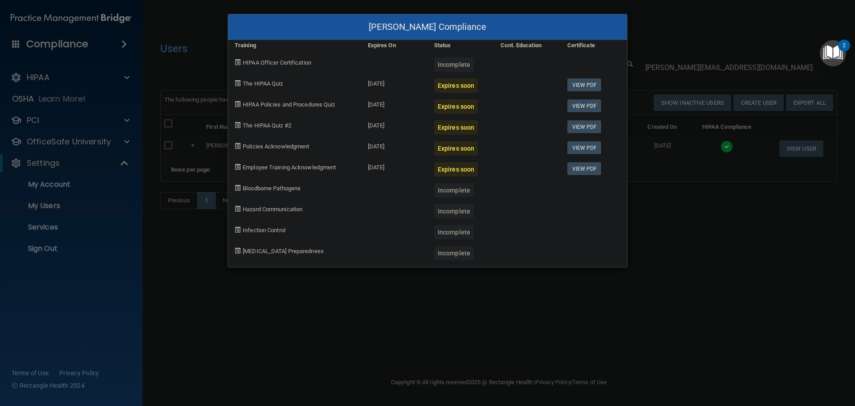
click at [674, 265] on div "Heather Reiman's Compliance Training Expires On Status Cont. Education Certific…" at bounding box center [427, 203] width 855 height 406
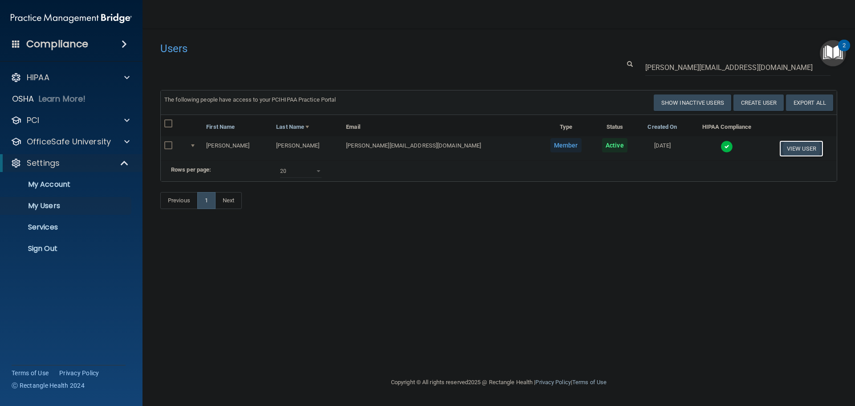
click at [783, 150] on button "View User" at bounding box center [801, 148] width 44 height 16
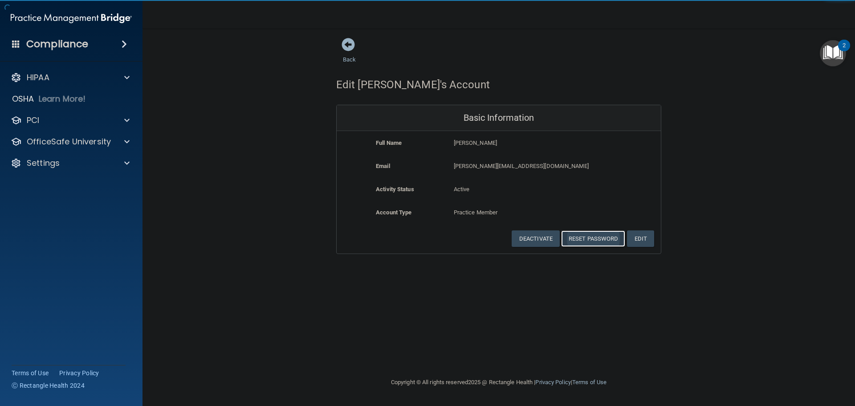
click at [587, 235] on button "Reset Password" at bounding box center [593, 238] width 64 height 16
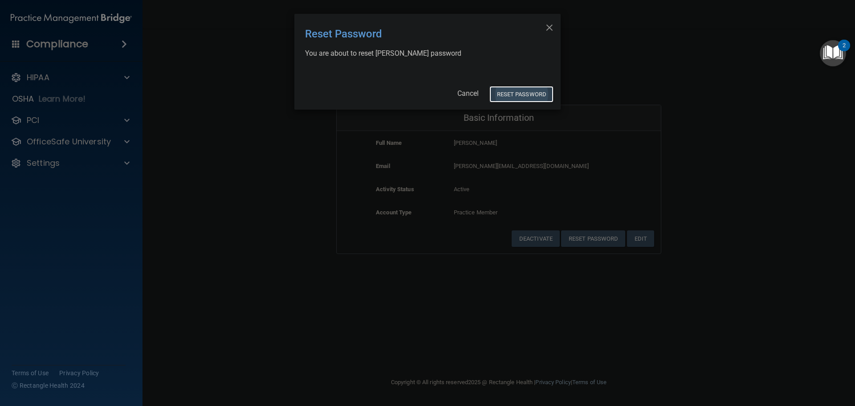
click at [522, 97] on button "Reset Password" at bounding box center [521, 94] width 64 height 16
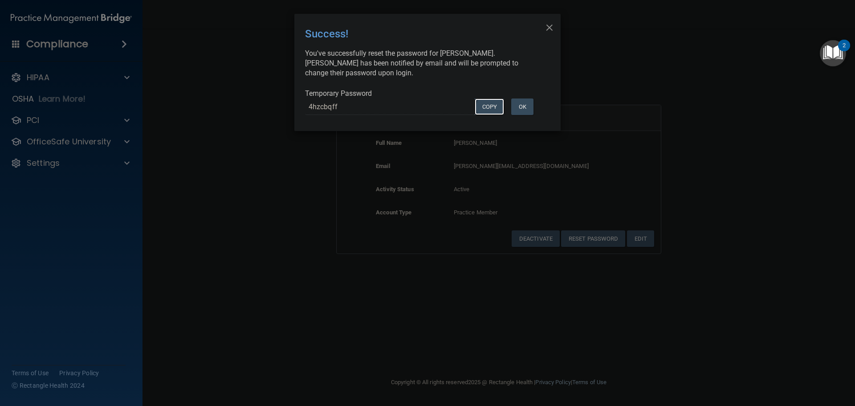
click at [487, 106] on button "COPY" at bounding box center [488, 106] width 29 height 16
click at [520, 108] on button "OK" at bounding box center [522, 106] width 22 height 16
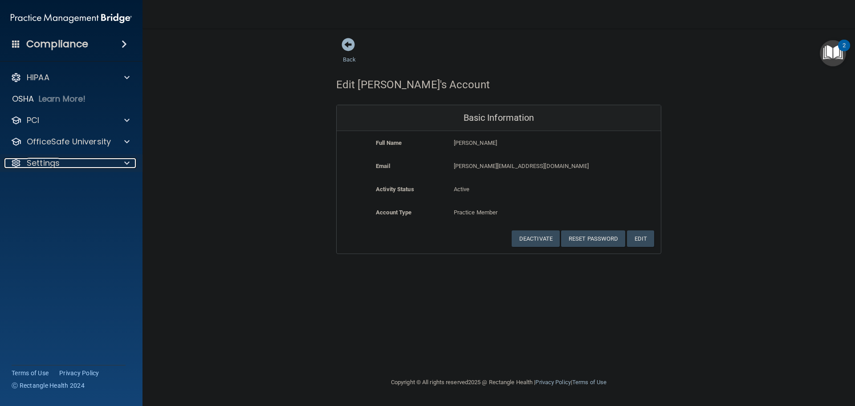
click at [124, 166] on span at bounding box center [126, 163] width 5 height 11
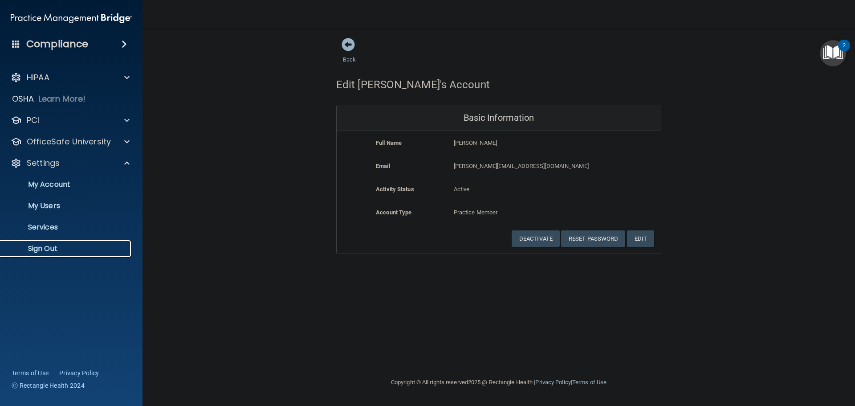
click at [54, 248] on p "Sign Out" at bounding box center [67, 248] width 122 height 9
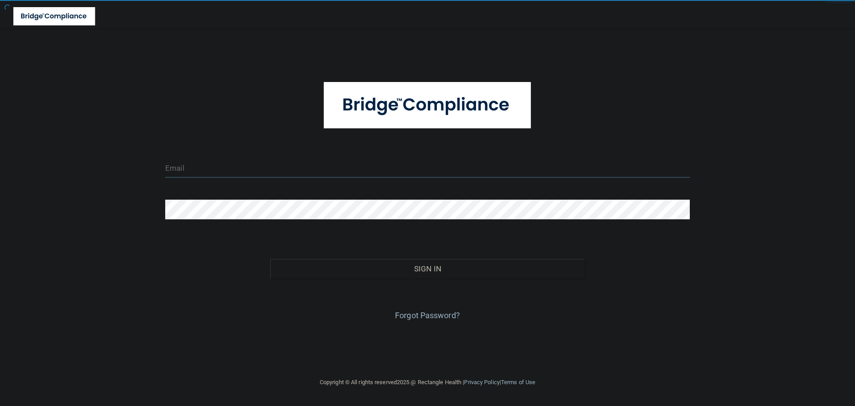
type input "[EMAIL_ADDRESS][DOMAIN_NAME]"
